Goal: Task Accomplishment & Management: Use online tool/utility

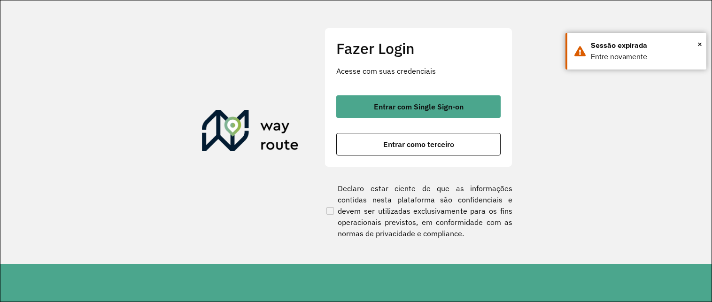
click at [476, 93] on div "Fazer Login Acesse com suas credenciais Entrar com Single Sign-on Entrar como t…" at bounding box center [419, 97] width 188 height 139
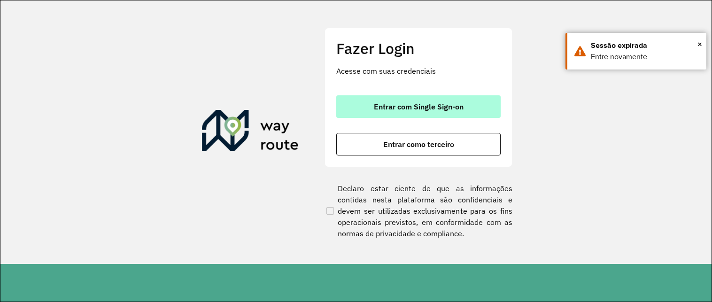
click at [471, 109] on button "Entrar com Single Sign-on" at bounding box center [418, 106] width 164 height 23
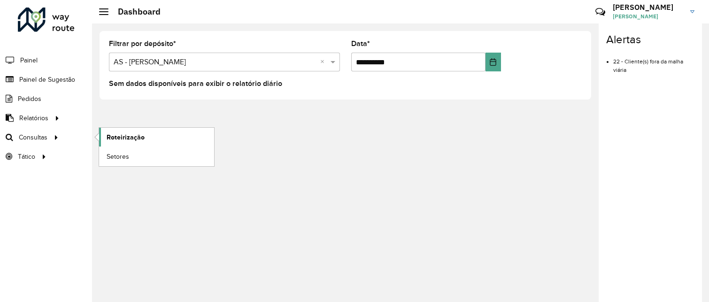
click at [109, 139] on span "Roteirização" at bounding box center [126, 137] width 38 height 10
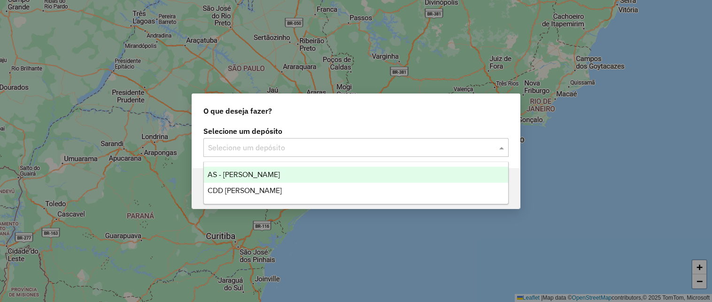
click at [241, 154] on div "Selecione um depósito" at bounding box center [355, 147] width 305 height 19
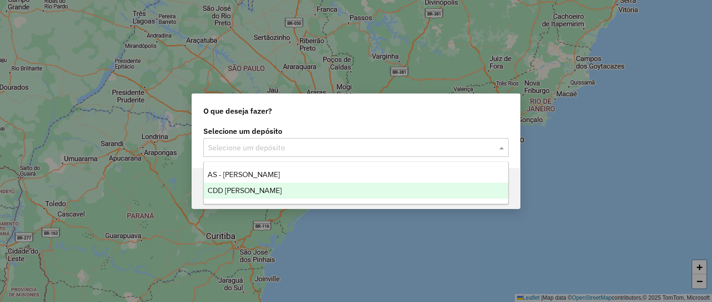
click at [243, 187] on span "CDD [PERSON_NAME]" at bounding box center [245, 190] width 74 height 8
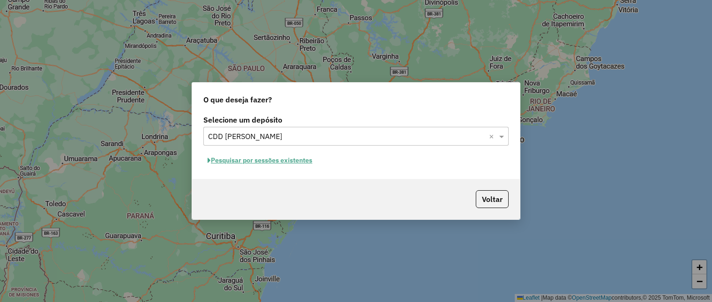
click at [286, 166] on button "Pesquisar por sessões existentes" at bounding box center [259, 160] width 113 height 15
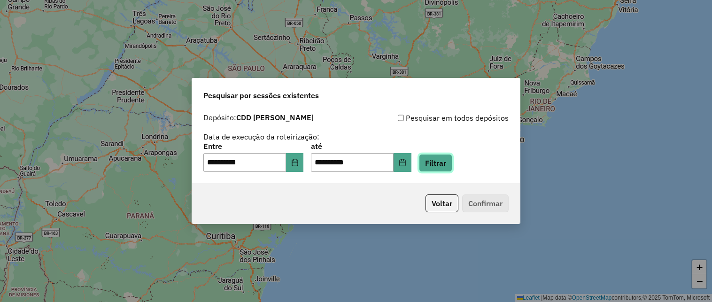
click at [452, 159] on button "Filtrar" at bounding box center [435, 163] width 33 height 18
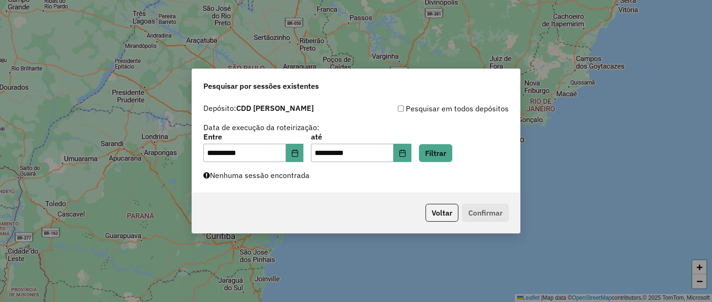
click at [336, 186] on div "**********" at bounding box center [356, 146] width 328 height 94
click at [304, 151] on button "Choose Date" at bounding box center [295, 153] width 18 height 19
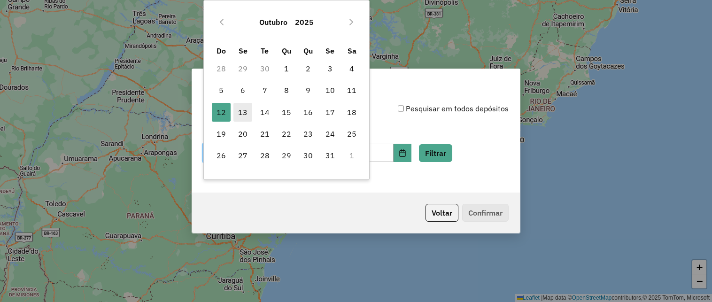
click at [248, 118] on span "13" at bounding box center [242, 112] width 19 height 19
type input "**********"
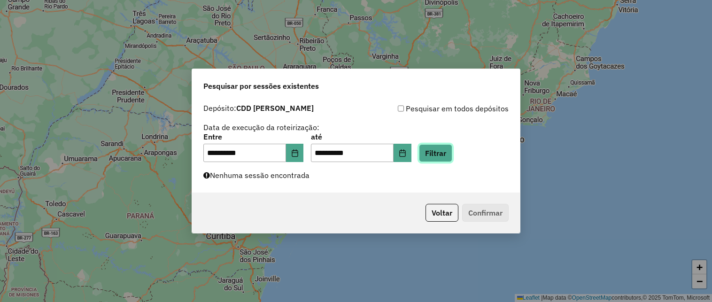
click at [449, 154] on button "Filtrar" at bounding box center [435, 153] width 33 height 18
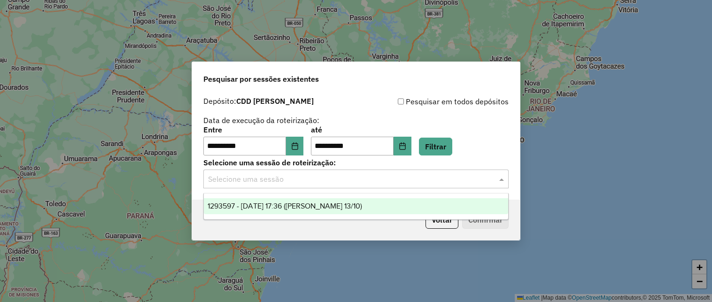
click at [375, 187] on div "Selecione uma sessão" at bounding box center [355, 179] width 305 height 19
click at [351, 206] on span "1293597 - 13/10/2025 17:36 (Mogi Mirim 13/10)" at bounding box center [285, 206] width 155 height 8
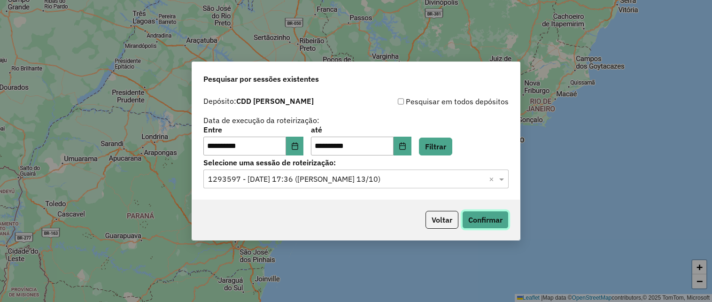
click at [476, 225] on button "Confirmar" at bounding box center [485, 220] width 47 height 18
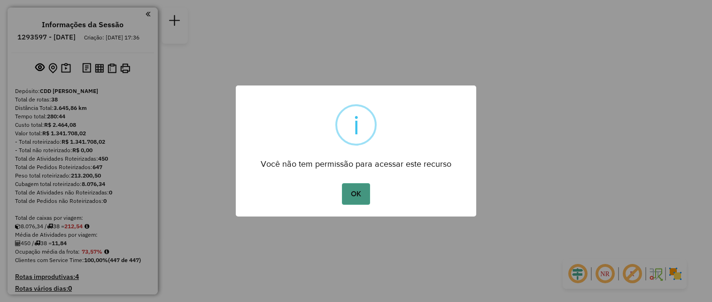
click at [346, 198] on button "OK" at bounding box center [356, 194] width 28 height 22
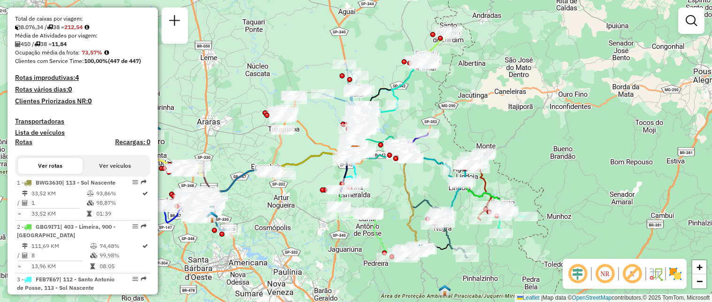
scroll to position [1184, 0]
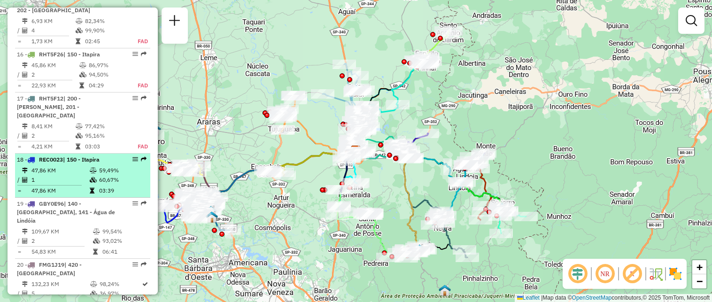
click at [107, 175] on td "60,67%" at bounding box center [122, 179] width 47 height 9
select select "**********"
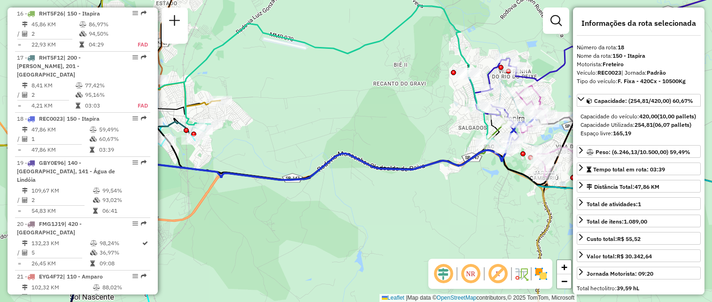
scroll to position [1229, 0]
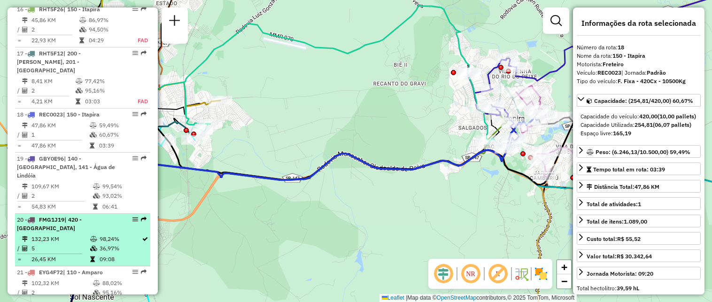
click at [86, 216] on div "20 - FMG1J19 | 420 - [GEOGRAPHIC_DATA]" at bounding box center [67, 224] width 100 height 17
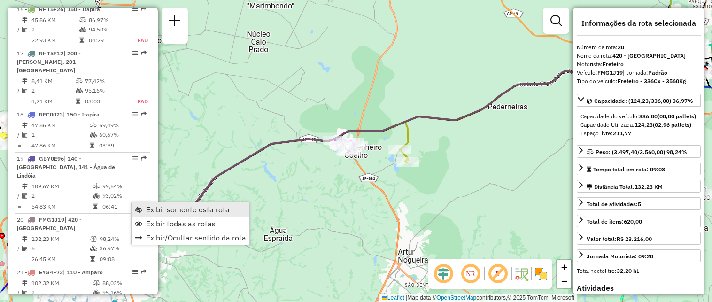
click at [144, 209] on link "Exibir somente esta rota" at bounding box center [191, 209] width 118 height 14
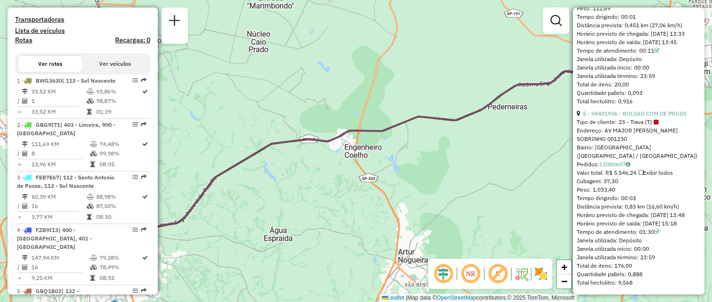
scroll to position [305, 0]
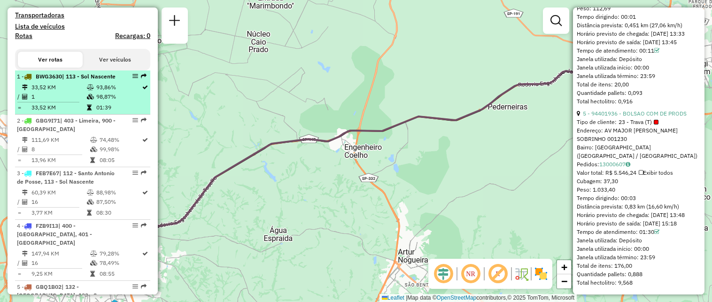
click at [115, 92] on td "93,86%" at bounding box center [119, 87] width 46 height 9
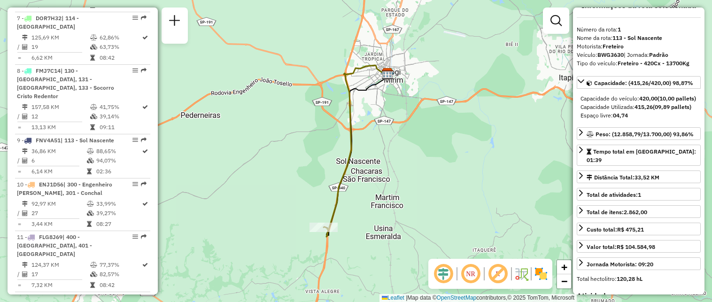
scroll to position [680, 0]
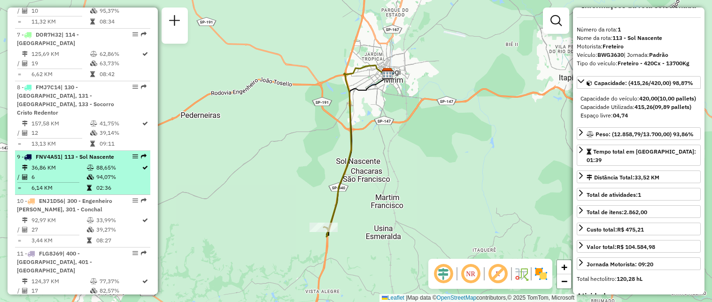
click at [97, 161] on div "9 - FNV4A51 | 113 - Sol Nascente" at bounding box center [67, 157] width 100 height 8
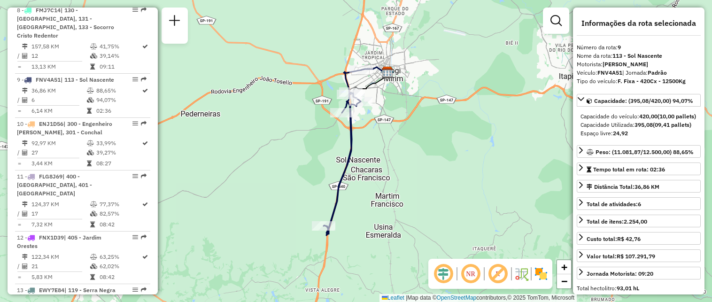
scroll to position [761, 0]
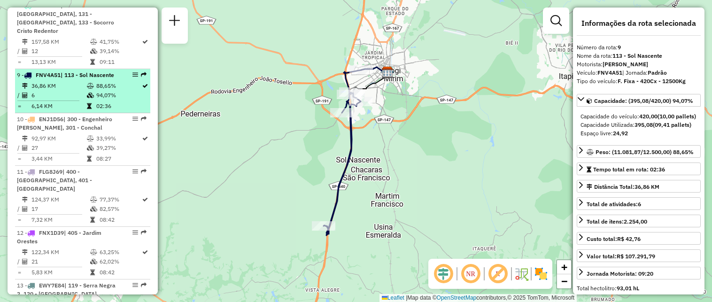
click at [96, 91] on td "88,65%" at bounding box center [119, 85] width 46 height 9
click at [64, 91] on td "36,86 KM" at bounding box center [58, 85] width 55 height 9
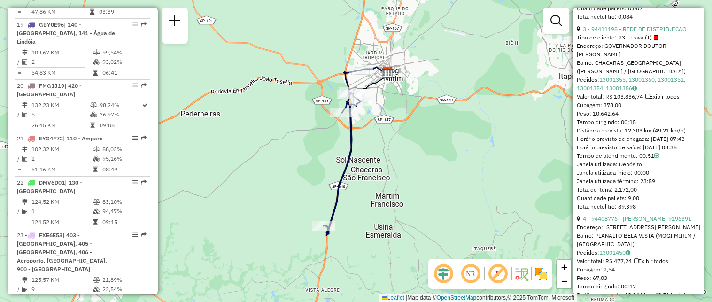
scroll to position [1368, 0]
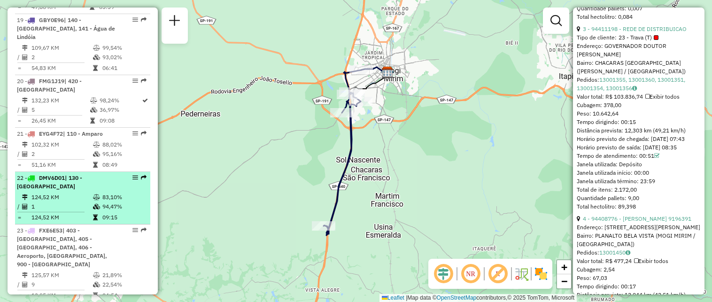
click at [102, 193] on td "83,10%" at bounding box center [124, 197] width 45 height 9
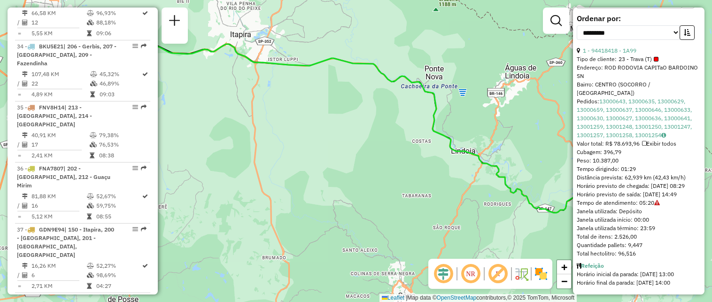
scroll to position [2198, 0]
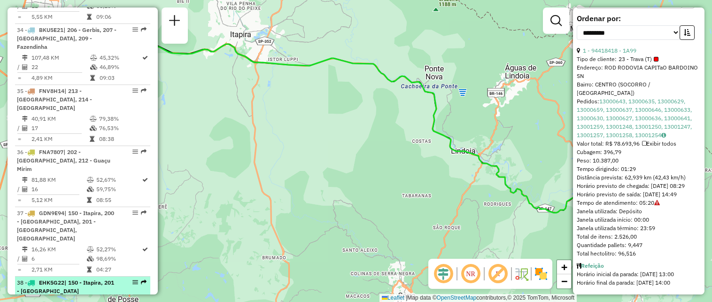
click at [95, 279] on span "| 150 - Itapira, 201 - [GEOGRAPHIC_DATA]" at bounding box center [65, 287] width 97 height 16
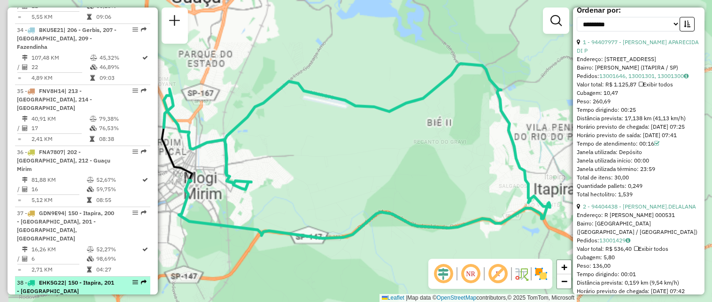
scroll to position [683, 0]
